Goal: Book appointment/travel/reservation

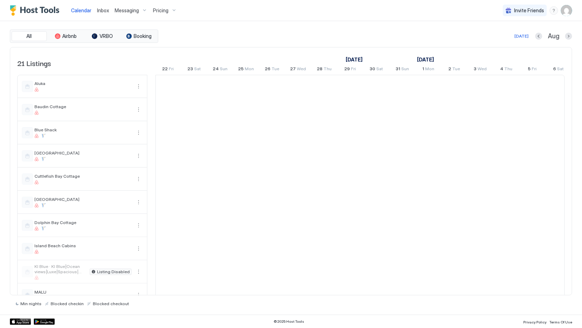
scroll to position [0, 391]
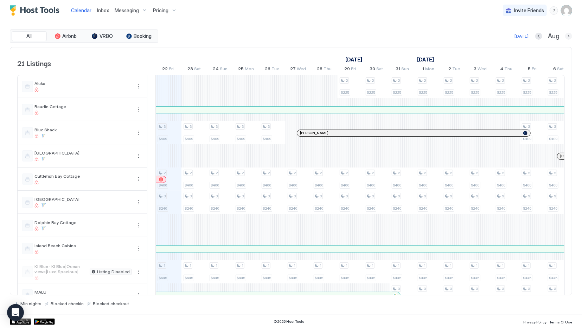
click at [567, 38] on button "Next month" at bounding box center [568, 36] width 7 height 7
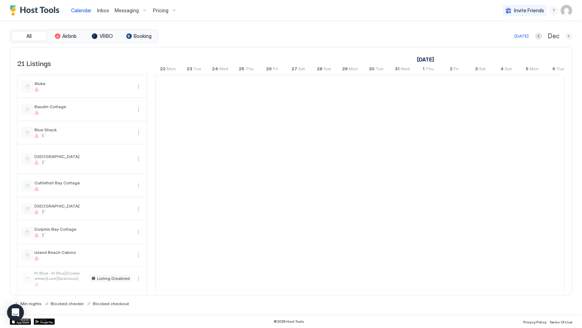
click at [567, 38] on button "Next month" at bounding box center [568, 36] width 7 height 7
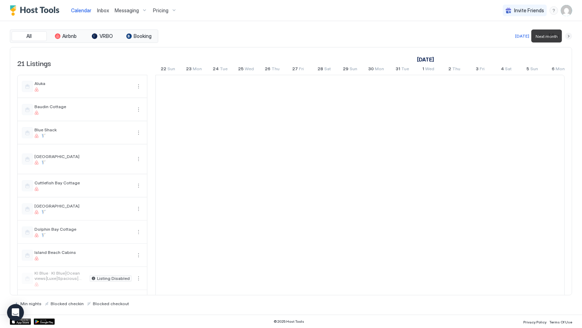
click at [567, 38] on button "Next month" at bounding box center [568, 36] width 7 height 7
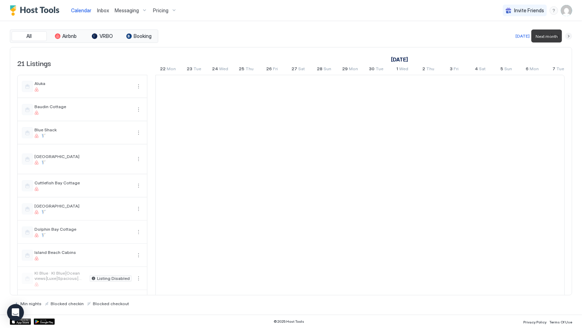
click at [567, 38] on button "Next month" at bounding box center [568, 36] width 7 height 7
click at [566, 38] on button "Next month" at bounding box center [568, 36] width 7 height 7
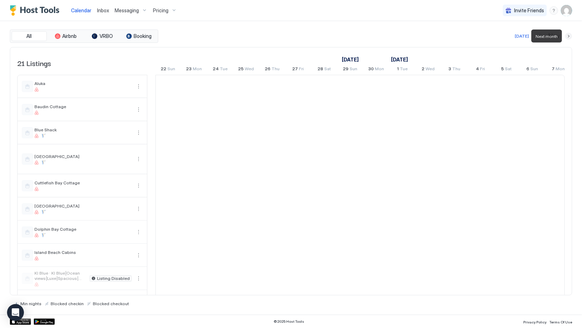
scroll to position [0, 390]
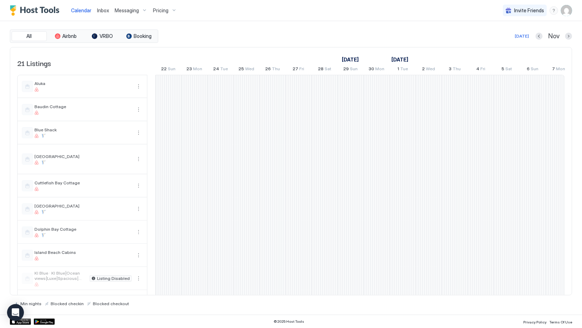
click at [403, 131] on div at bounding box center [493, 325] width 1457 height 500
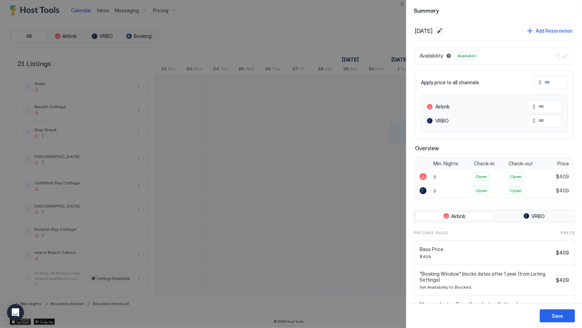
click at [444, 30] on button "Edit date range" at bounding box center [439, 31] width 8 height 8
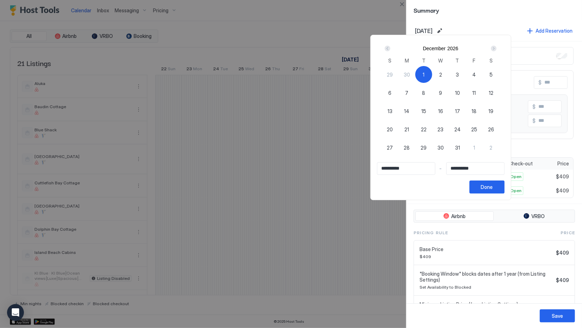
click at [424, 76] on span "1" at bounding box center [424, 74] width 2 height 7
type input "**********"
click at [497, 48] on div "Next" at bounding box center [494, 49] width 6 height 6
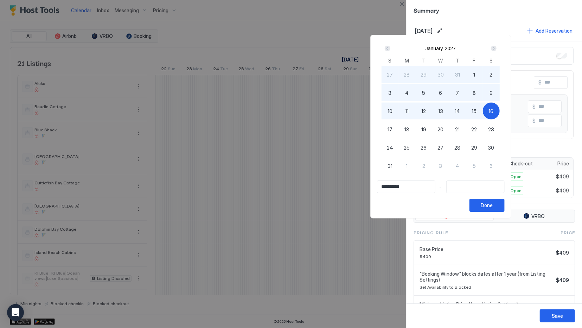
click at [500, 114] on div "16" at bounding box center [491, 111] width 17 height 17
type input "**********"
click at [493, 206] on div "Done" at bounding box center [487, 205] width 12 height 7
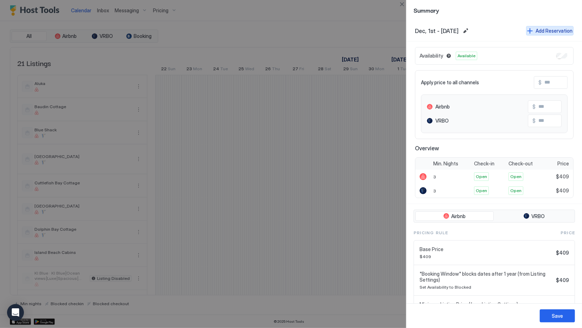
click at [551, 30] on div "Add Reservation" at bounding box center [554, 30] width 37 height 7
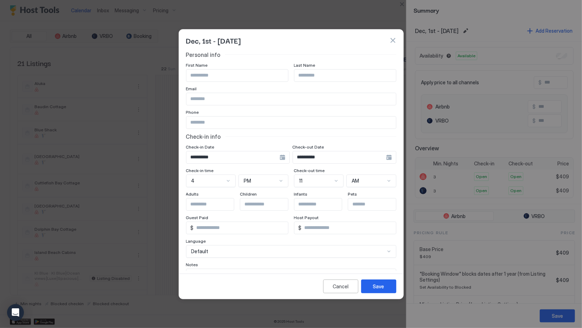
click at [224, 77] on input "Input Field" at bounding box center [237, 76] width 102 height 12
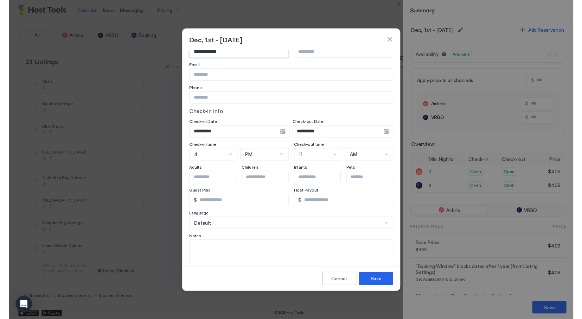
scroll to position [39, 0]
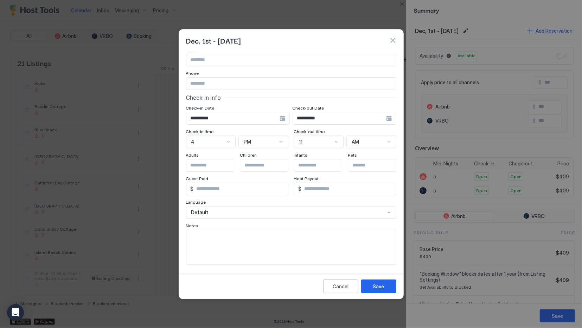
type input "**********"
click at [218, 238] on textarea "Input Field" at bounding box center [291, 247] width 210 height 34
type textarea "*"
type textarea "**********"
click at [386, 289] on button "Save" at bounding box center [378, 287] width 35 height 14
